Goal: Task Accomplishment & Management: Manage account settings

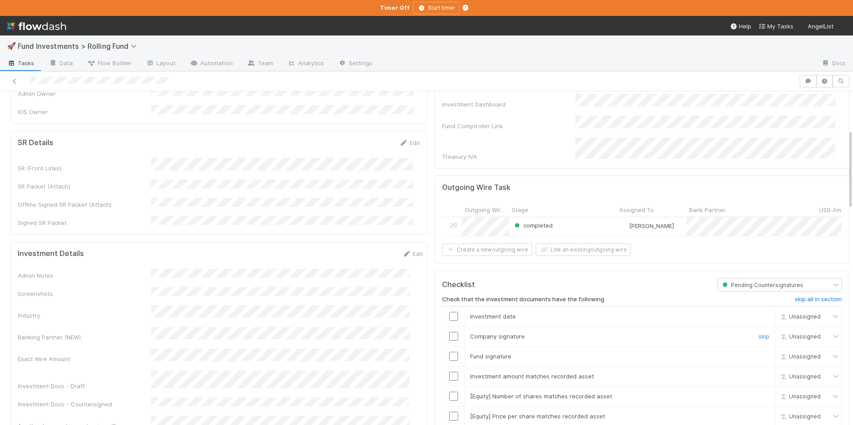
scroll to position [160, 0]
click at [758, 391] on link "skip" at bounding box center [763, 394] width 11 height 7
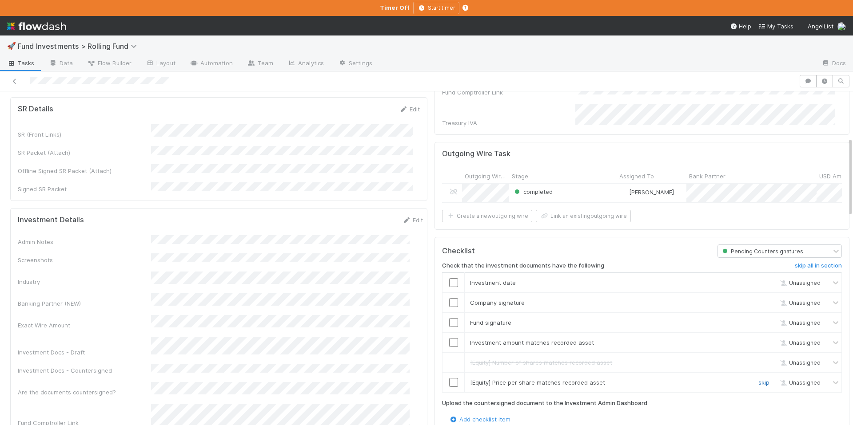
click at [758, 381] on link "skip" at bounding box center [763, 382] width 11 height 7
click at [449, 338] on input "checkbox" at bounding box center [453, 342] width 9 height 9
click at [449, 318] on input "checkbox" at bounding box center [453, 322] width 9 height 9
drag, startPoint x: 443, startPoint y: 297, endPoint x: 447, endPoint y: 278, distance: 19.9
click at [449, 298] on input "checkbox" at bounding box center [453, 302] width 9 height 9
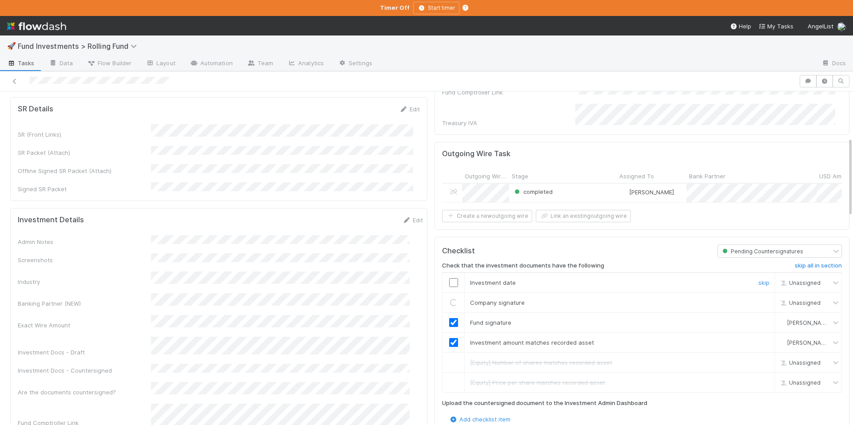
click at [446, 273] on td at bounding box center [453, 283] width 22 height 20
click at [449, 278] on input "checkbox" at bounding box center [453, 282] width 9 height 9
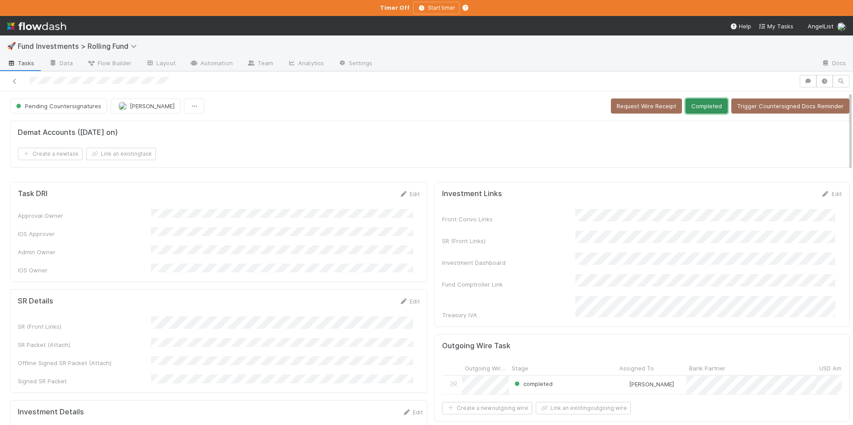
click at [704, 108] on button "Completed" at bounding box center [706, 106] width 42 height 15
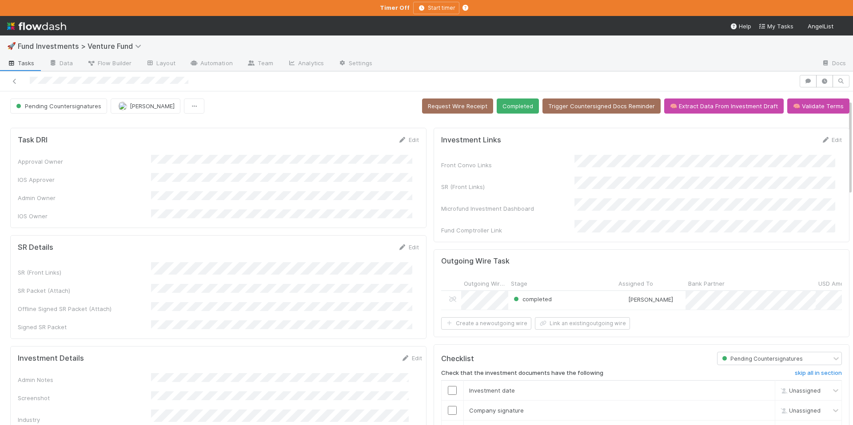
scroll to position [189, 0]
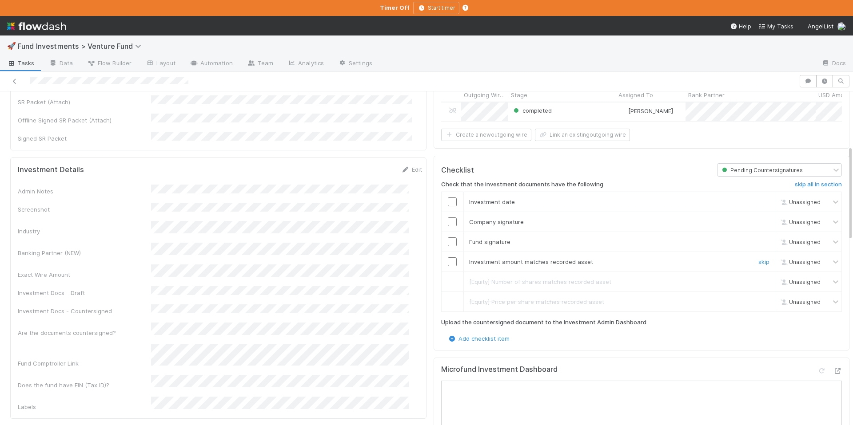
drag, startPoint x: 441, startPoint y: 257, endPoint x: 445, endPoint y: 244, distance: 13.1
click at [448, 258] on input "checkbox" at bounding box center [452, 262] width 9 height 9
click at [448, 241] on input "checkbox" at bounding box center [452, 242] width 9 height 9
click at [444, 224] on td at bounding box center [452, 222] width 22 height 20
click at [444, 212] on td at bounding box center [452, 222] width 22 height 20
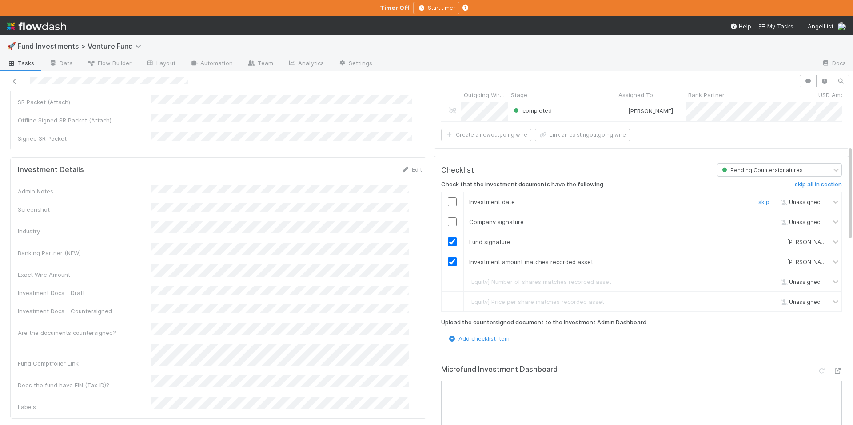
click at [448, 198] on input "checkbox" at bounding box center [452, 202] width 9 height 9
click at [448, 219] on input "checkbox" at bounding box center [452, 222] width 9 height 9
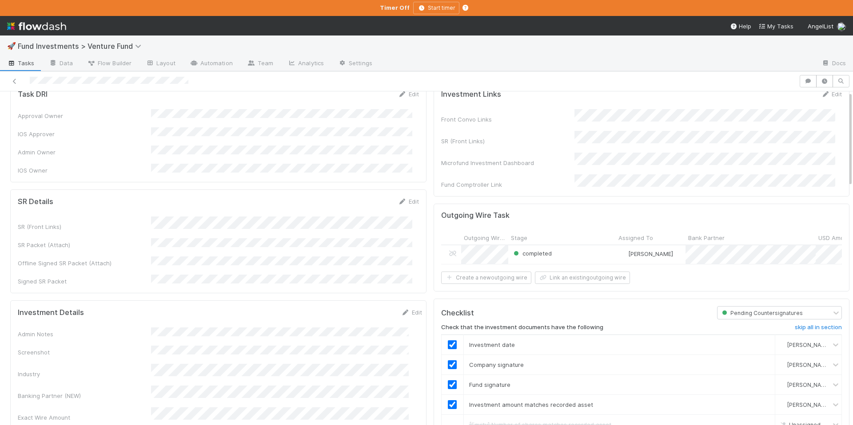
scroll to position [0, 0]
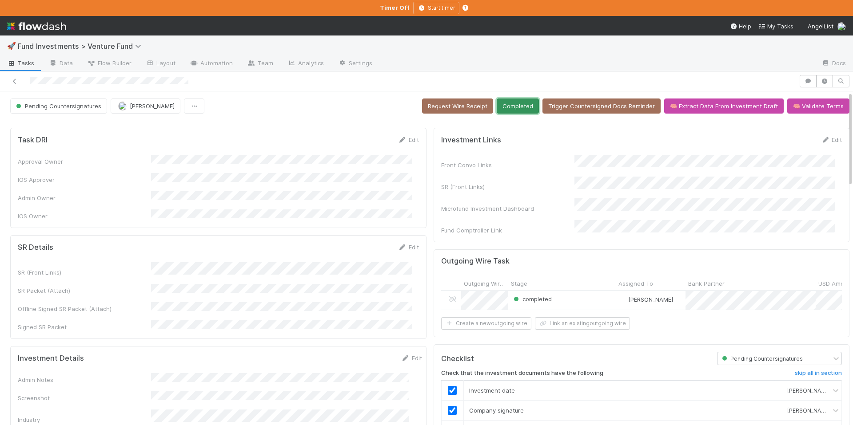
click at [506, 110] on button "Completed" at bounding box center [517, 106] width 42 height 15
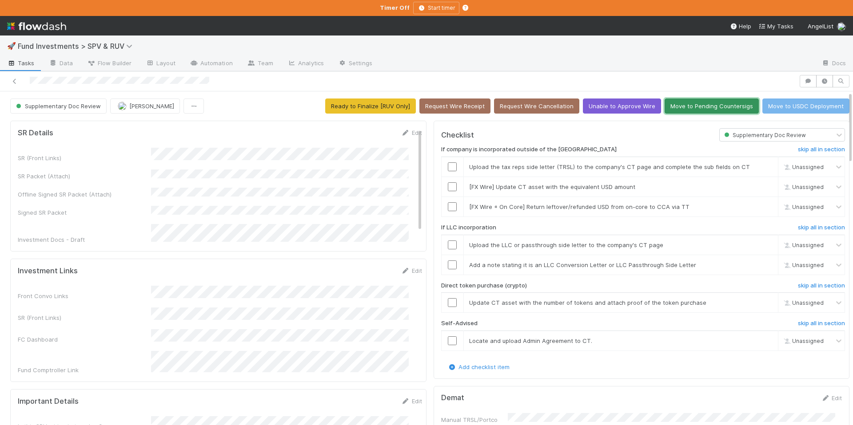
click at [674, 106] on button "Move to Pending Countersigs" at bounding box center [711, 106] width 94 height 15
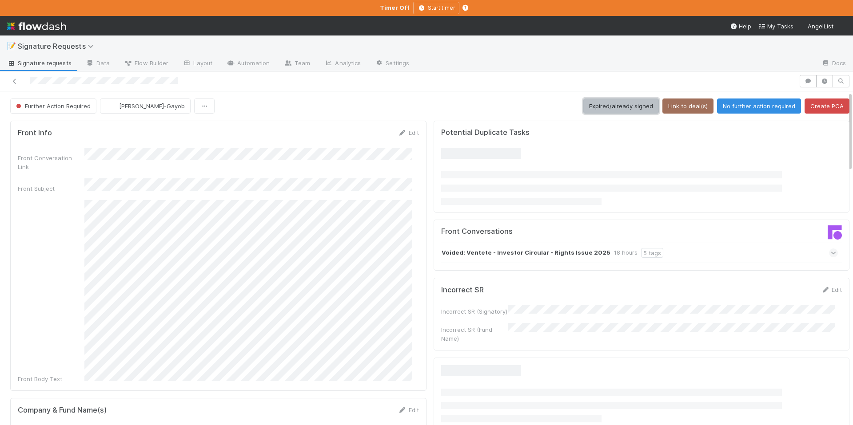
click at [612, 107] on button "Expired/already signed" at bounding box center [620, 106] width 75 height 15
click at [615, 104] on button "Expired/already signed" at bounding box center [620, 106] width 75 height 15
click at [611, 107] on button "Expired/already signed" at bounding box center [620, 106] width 75 height 15
drag, startPoint x: 611, startPoint y: 107, endPoint x: 569, endPoint y: 82, distance: 48.4
click at [611, 107] on button "Expired/already signed" at bounding box center [620, 106] width 75 height 15
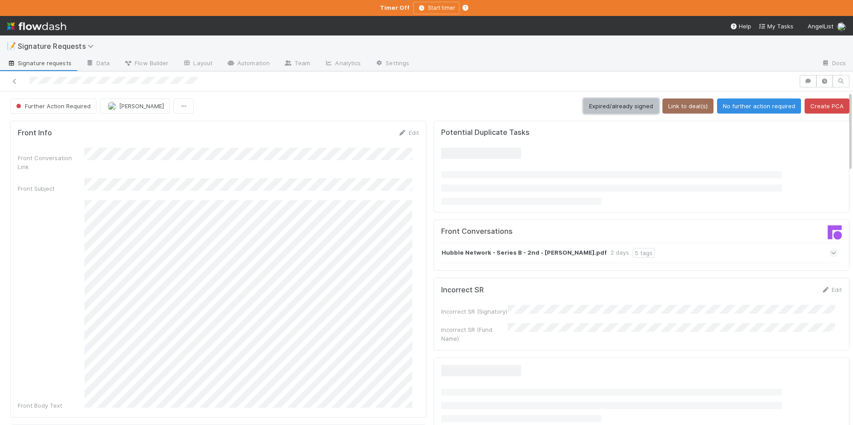
click at [607, 108] on button "Expired/already signed" at bounding box center [620, 106] width 75 height 15
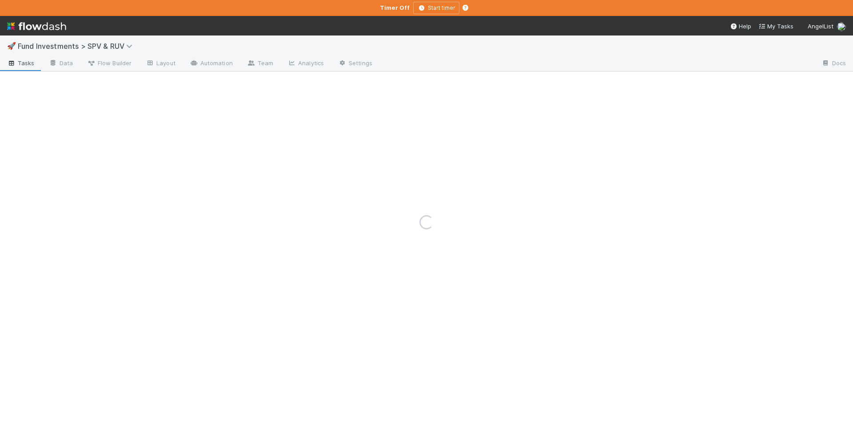
click at [102, 44] on div "Loading..." at bounding box center [426, 223] width 853 height 406
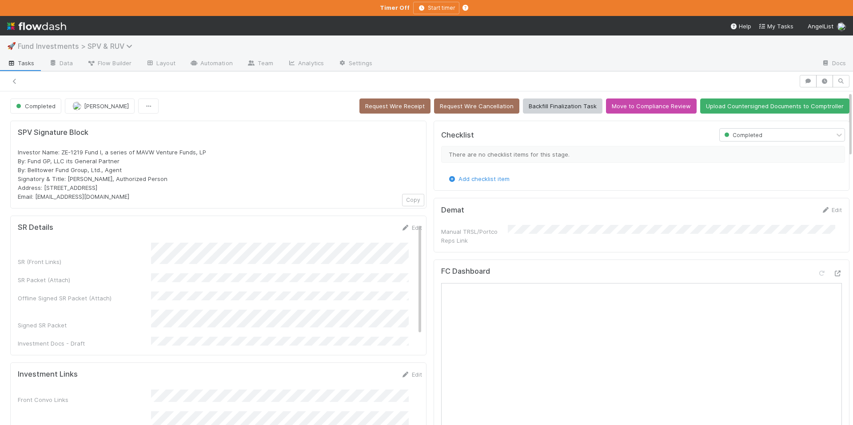
click at [106, 48] on span "Fund Investments > SPV & RUV" at bounding box center [77, 46] width 119 height 9
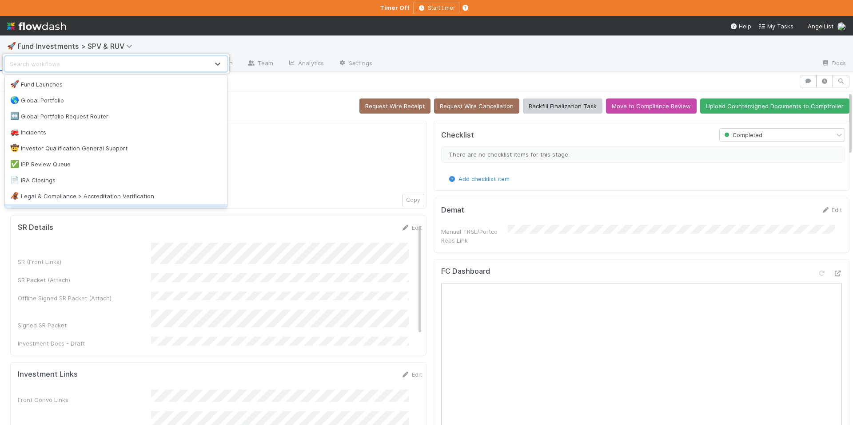
scroll to position [621, 0]
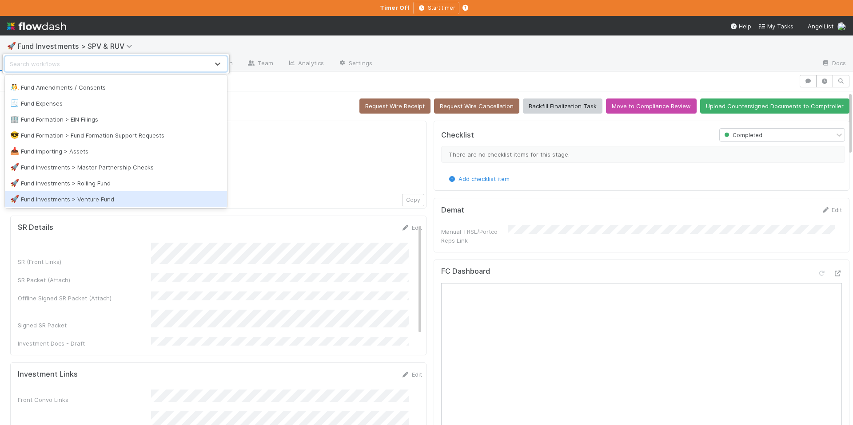
click at [126, 197] on div "🚀 Fund Investments > Venture Fund" at bounding box center [115, 199] width 211 height 9
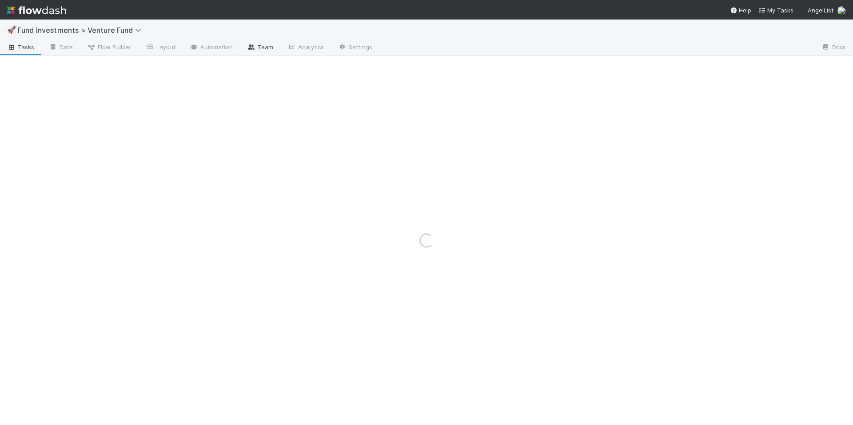
click at [257, 50] on link "Team" at bounding box center [260, 48] width 40 height 14
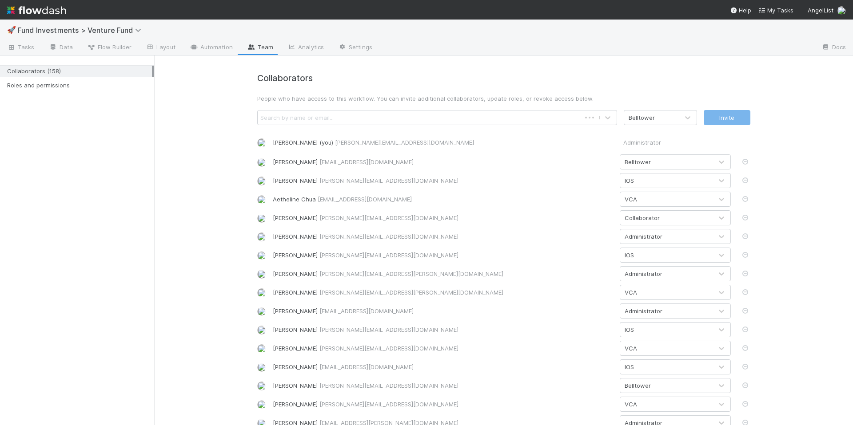
click at [329, 119] on div "Search by name or email..." at bounding box center [419, 118] width 323 height 14
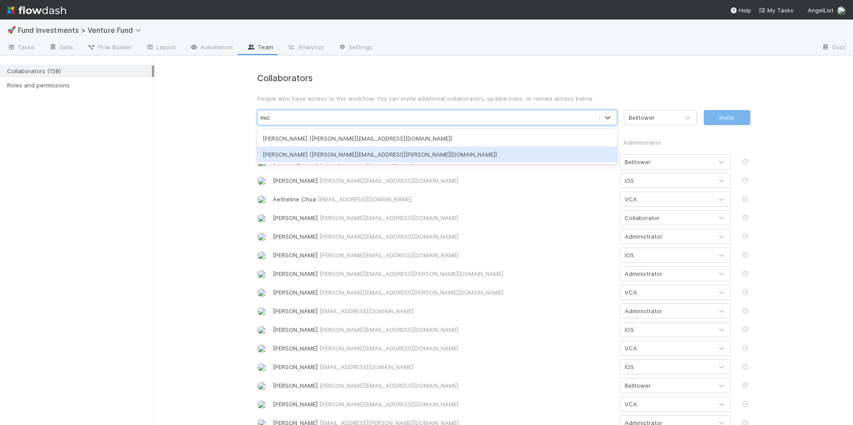
type input "mic"
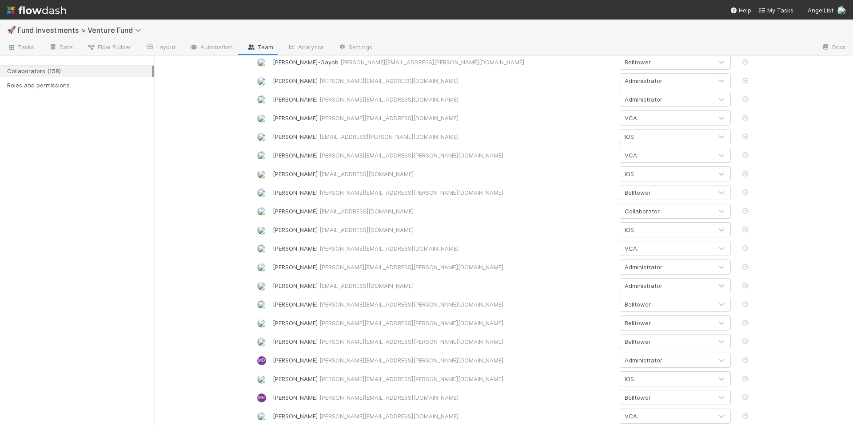
scroll to position [1916, 0]
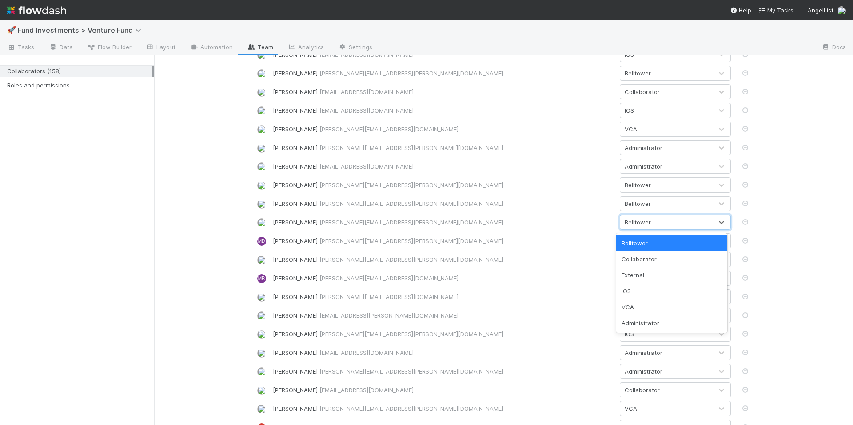
click at [649, 226] on div "Belltower" at bounding box center [666, 222] width 92 height 14
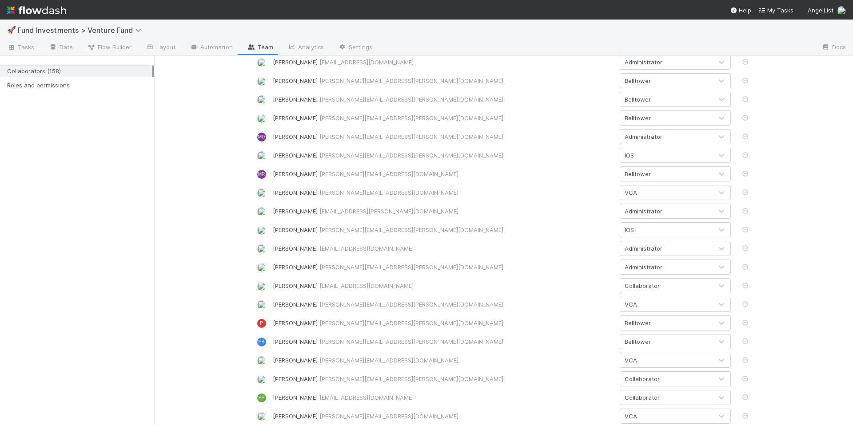
scroll to position [1976, 0]
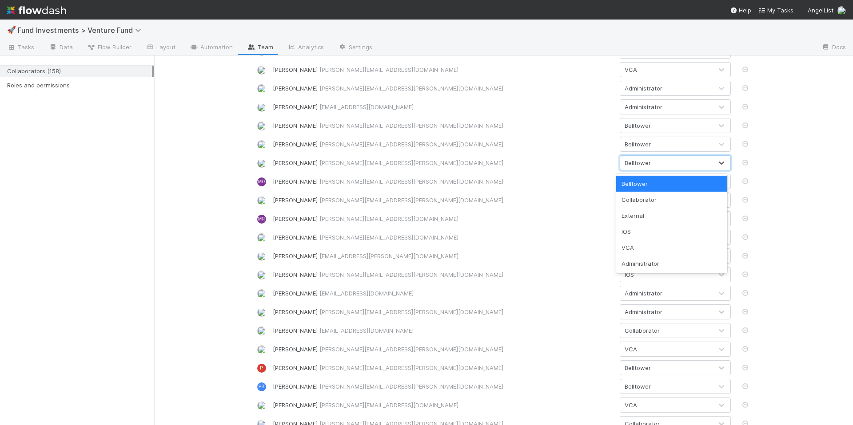
click at [646, 167] on div "Belltower" at bounding box center [666, 163] width 92 height 14
click at [640, 232] on div "IOS" at bounding box center [671, 232] width 111 height 16
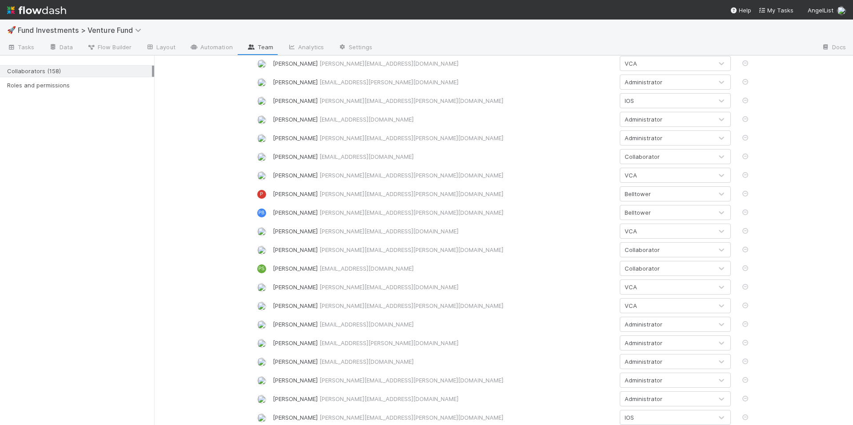
scroll to position [2330, 0]
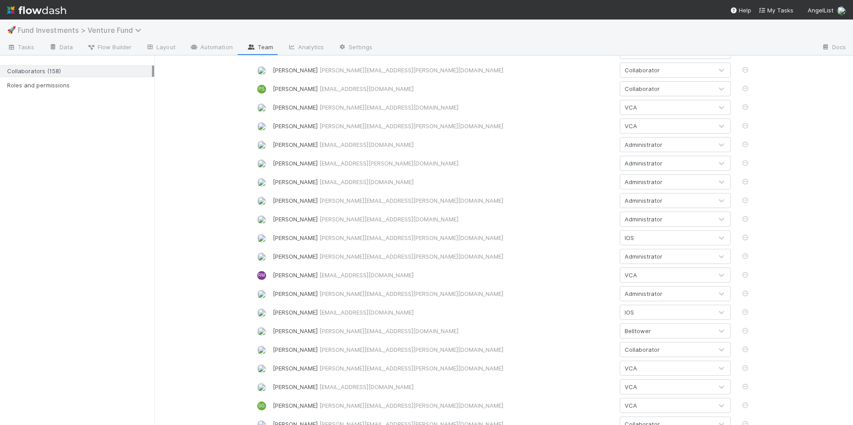
click at [110, 32] on span "Fund Investments > Venture Fund" at bounding box center [82, 30] width 128 height 9
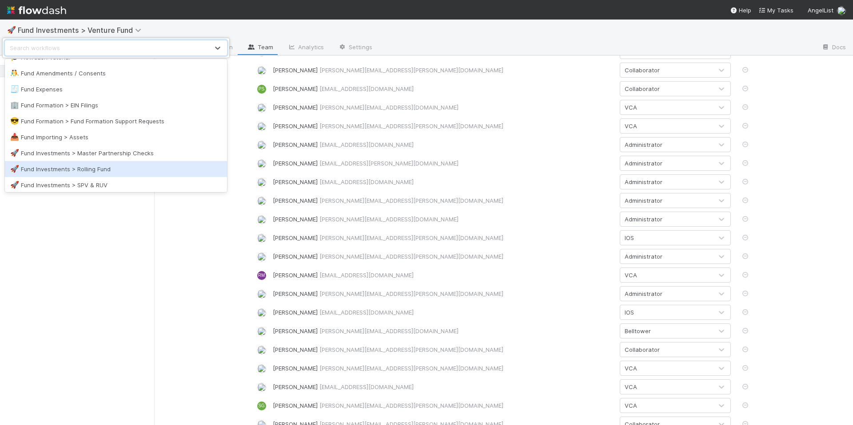
scroll to position [619, 0]
click at [147, 162] on div "🚀 Fund Investments > Rolling Fund" at bounding box center [116, 169] width 222 height 16
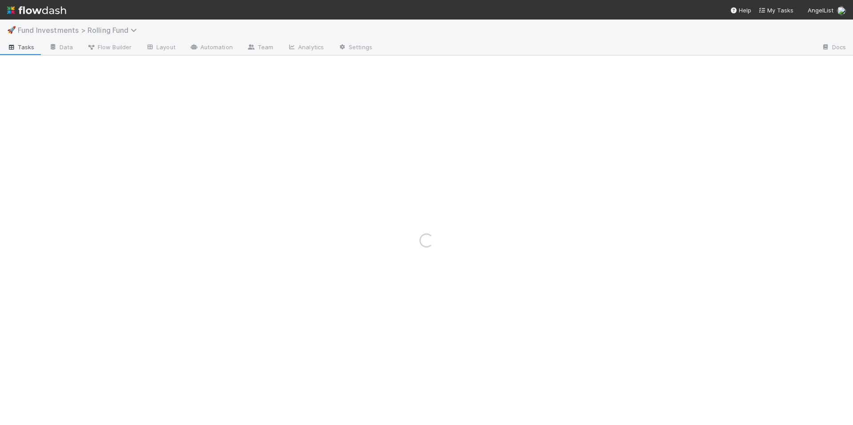
click at [117, 30] on span "Fund Investments > Rolling Fund" at bounding box center [79, 30] width 123 height 9
click at [237, 19] on div "Search workflows" at bounding box center [426, 212] width 853 height 425
click at [272, 45] on link "Team" at bounding box center [260, 48] width 40 height 14
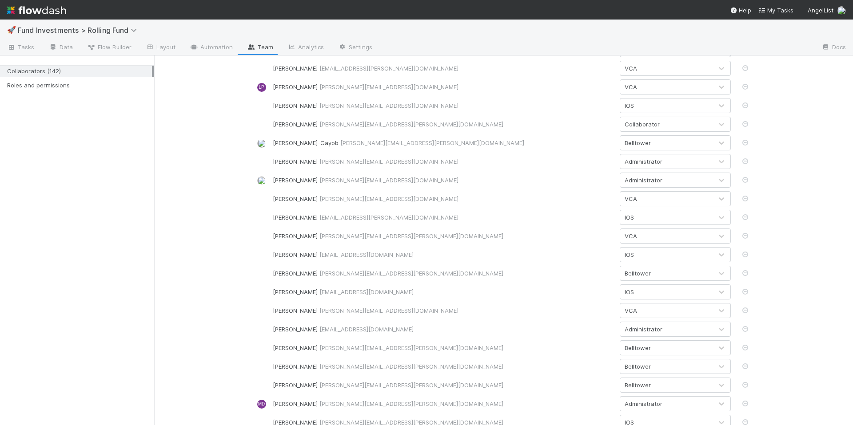
scroll to position [1588, 0]
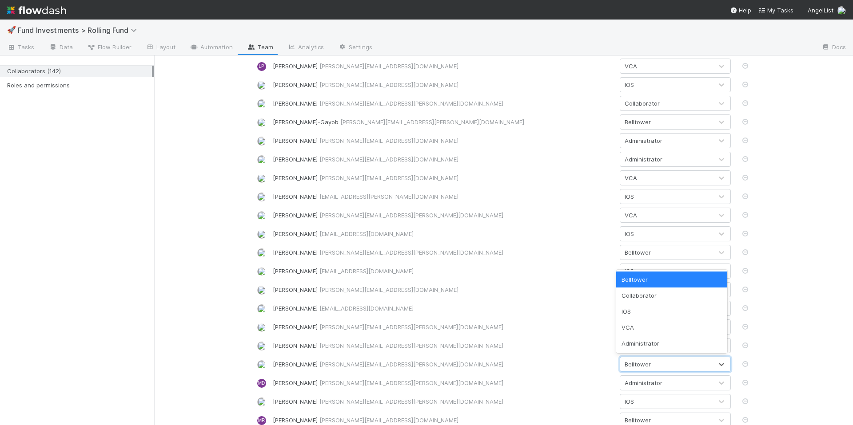
click at [670, 365] on div "Belltower" at bounding box center [666, 364] width 92 height 14
click at [646, 317] on div "IOS" at bounding box center [671, 312] width 111 height 16
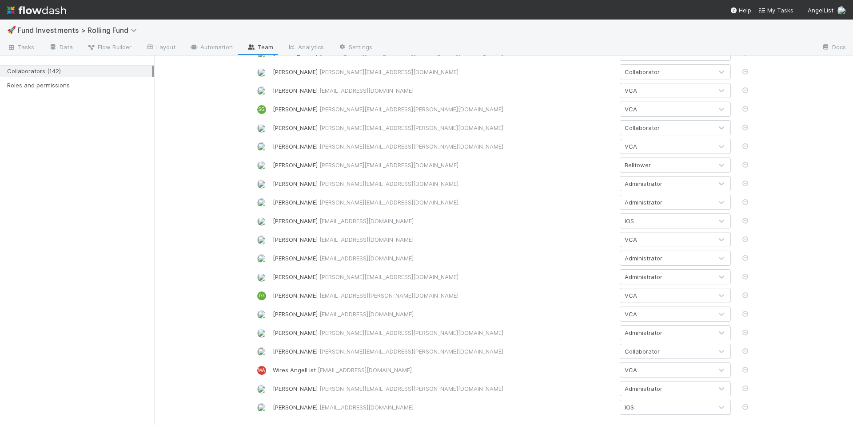
scroll to position [2366, 0]
